Goal: Learn about a topic

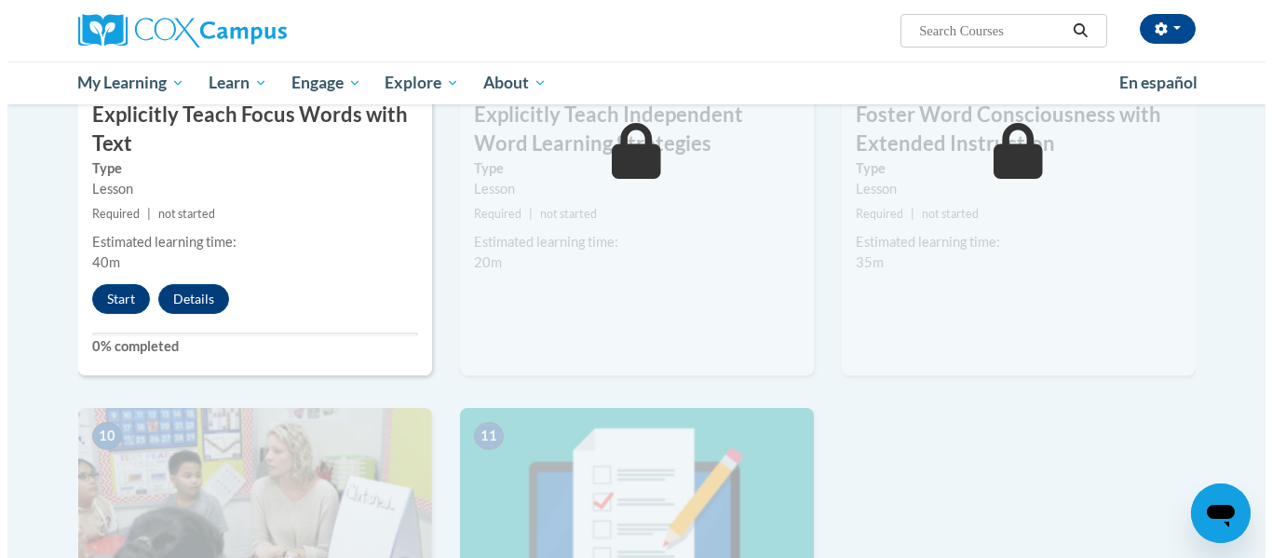
scroll to position [1624, 0]
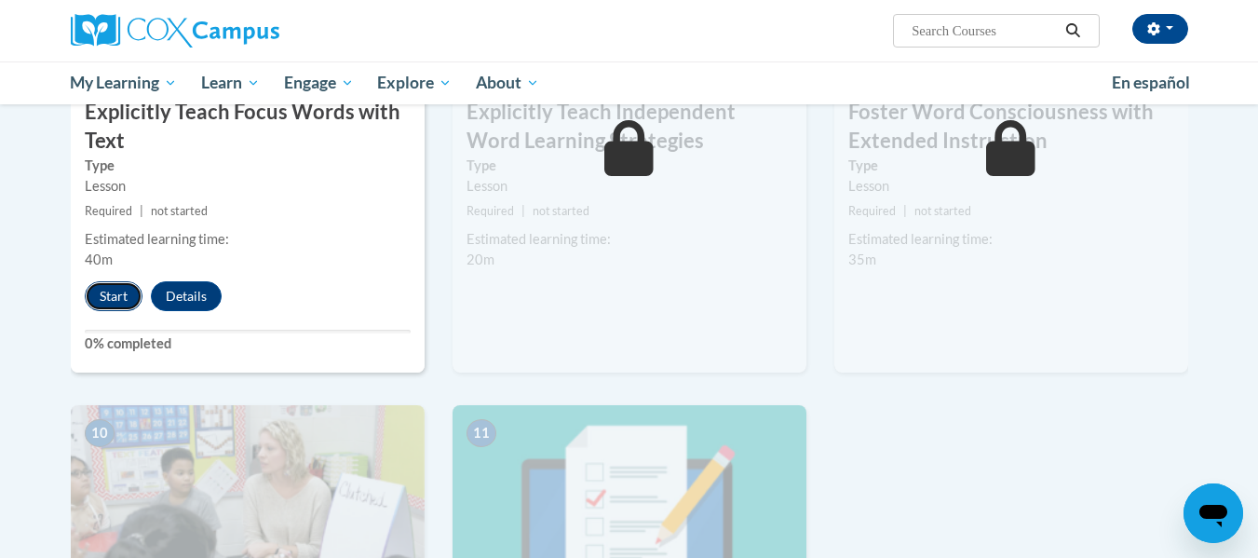
click at [121, 300] on button "Start" at bounding box center [114, 296] width 58 height 30
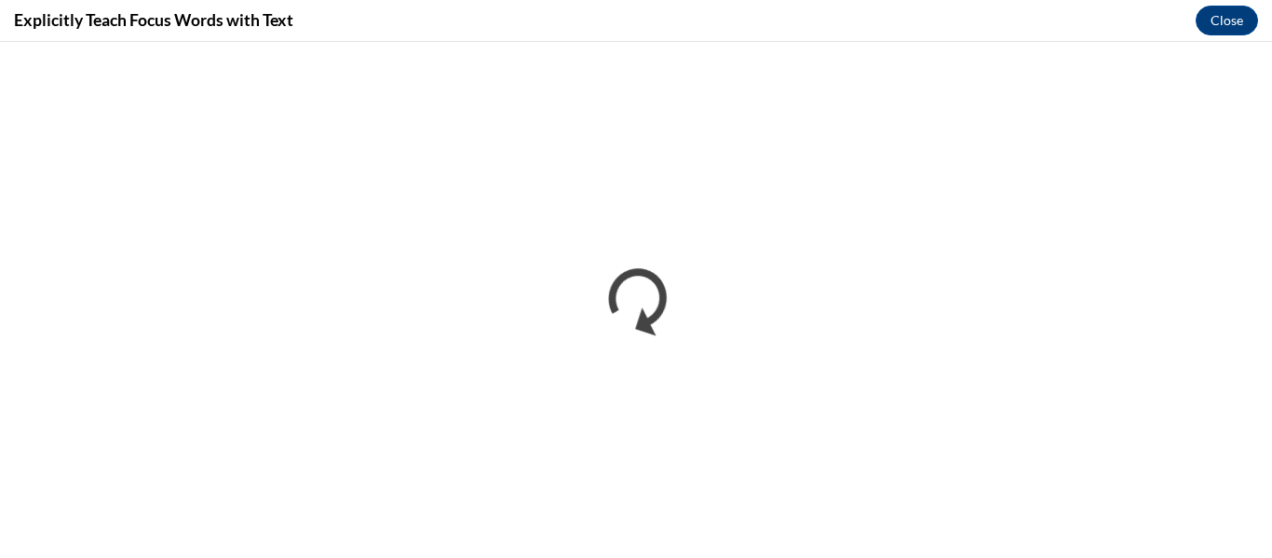
scroll to position [0, 0]
